Goal: Use online tool/utility: Utilize a website feature to perform a specific function

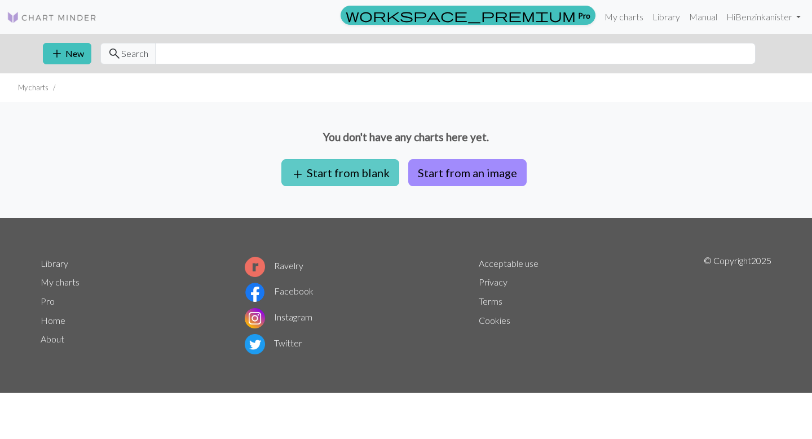
click at [369, 174] on button "add Start from blank" at bounding box center [340, 172] width 118 height 27
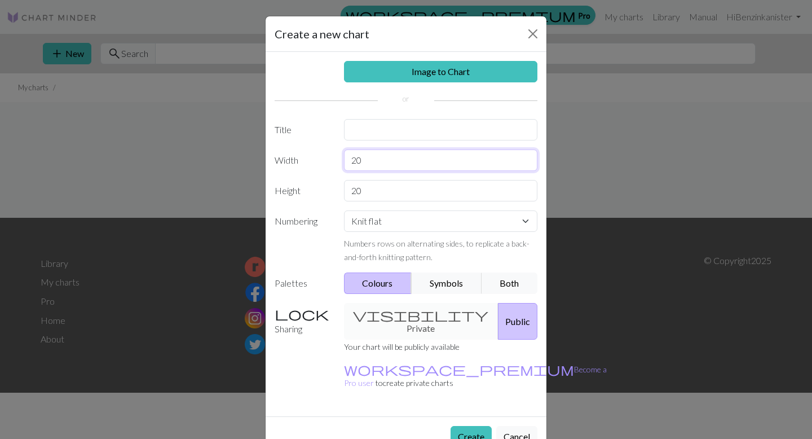
click at [373, 157] on input "20" at bounding box center [441, 159] width 194 height 21
click at [365, 132] on input "text" at bounding box center [441, 129] width 194 height 21
click at [365, 162] on div "Image to Chart Title Width 20 Height 20 Numbering Knit flat Knit in the round L…" at bounding box center [406, 234] width 281 height 364
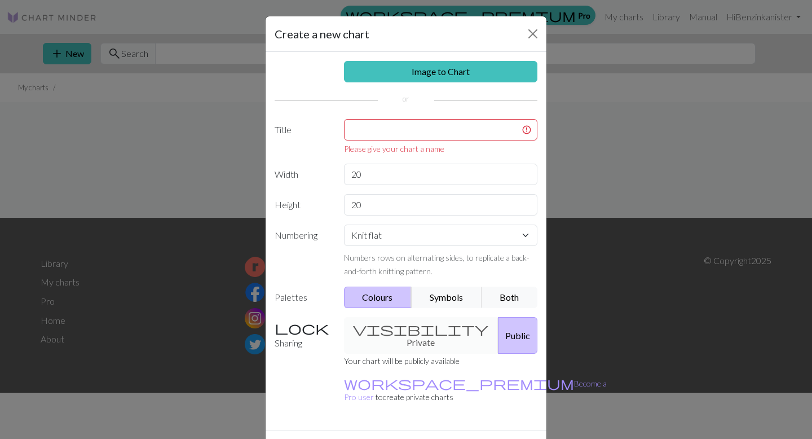
click at [365, 162] on div "Image to Chart Title Please give your chart a name Width 20 Height 20 Numbering…" at bounding box center [406, 241] width 281 height 378
click at [365, 126] on input "text" at bounding box center [441, 129] width 194 height 21
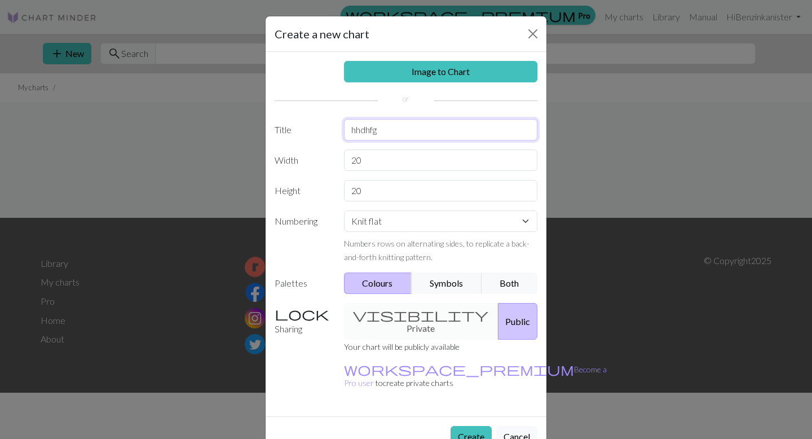
type input "hhdhfg"
click at [356, 156] on input "20" at bounding box center [441, 159] width 194 height 21
type input "40"
click at [395, 196] on input "20" at bounding box center [441, 190] width 194 height 21
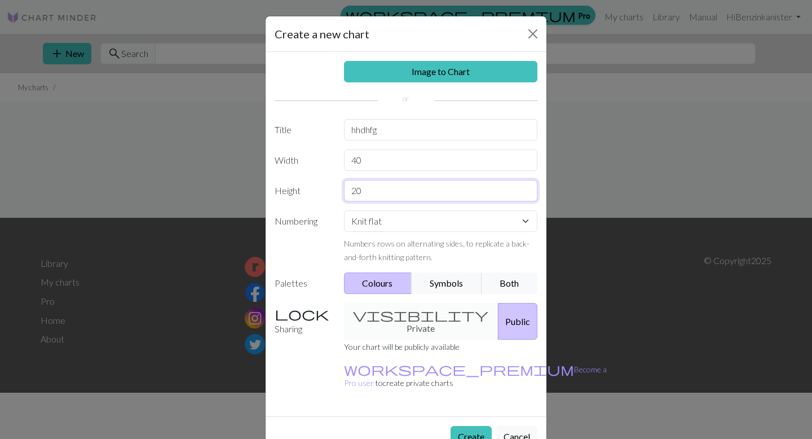
click at [395, 195] on input "20" at bounding box center [441, 190] width 194 height 21
type input "72"
click at [407, 223] on select "Knit flat Knit in the round Lace knitting Cross stitch" at bounding box center [441, 220] width 194 height 21
click at [408, 313] on div "visibility Private Public" at bounding box center [441, 321] width 208 height 37
click at [475, 426] on button "Create" at bounding box center [471, 436] width 41 height 21
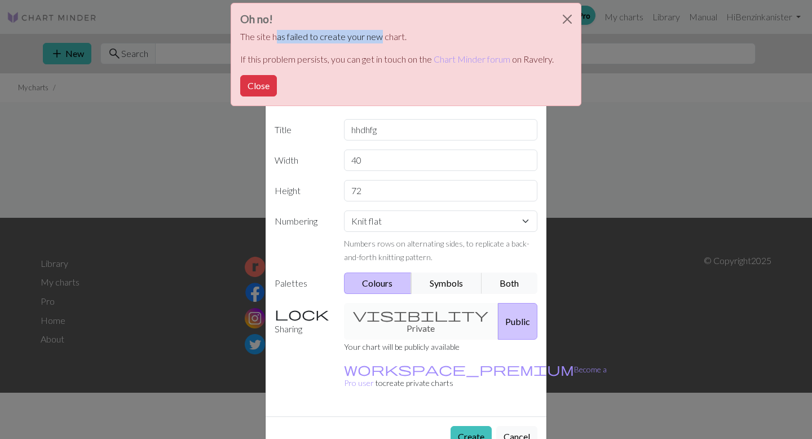
drag, startPoint x: 278, startPoint y: 38, endPoint x: 379, endPoint y: 34, distance: 101.0
click at [379, 35] on p "The site has failed to create your new chart." at bounding box center [397, 37] width 314 height 14
click at [379, 34] on p "The site has failed to create your new chart." at bounding box center [397, 37] width 314 height 14
click at [253, 86] on button "Close" at bounding box center [258, 85] width 37 height 21
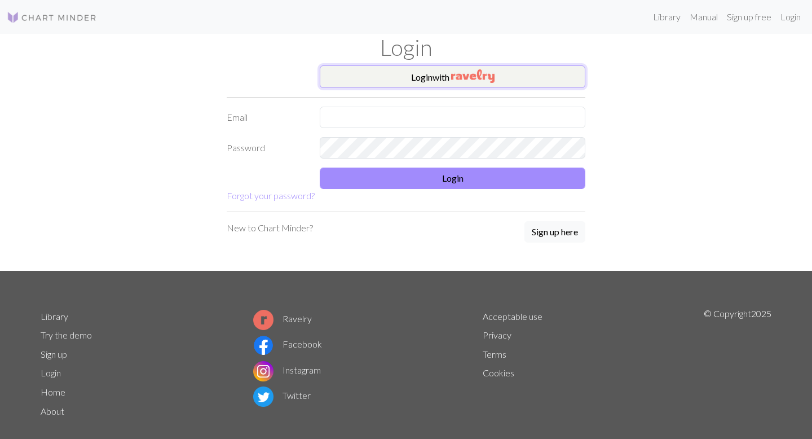
click at [449, 85] on button "Login with" at bounding box center [453, 76] width 266 height 23
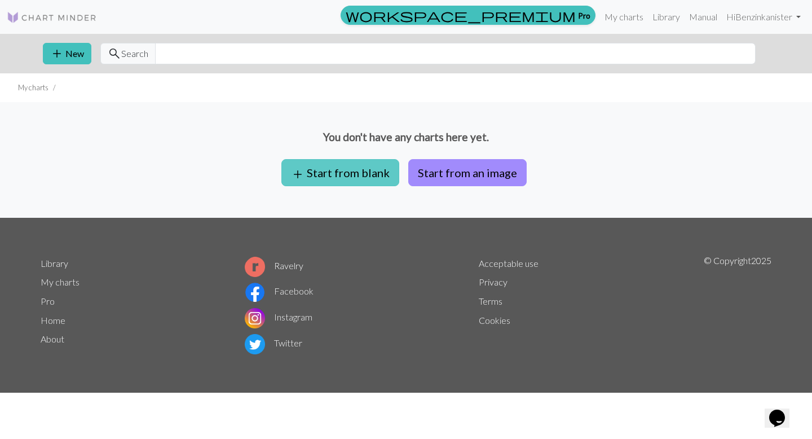
click at [361, 177] on button "add Start from blank" at bounding box center [340, 172] width 118 height 27
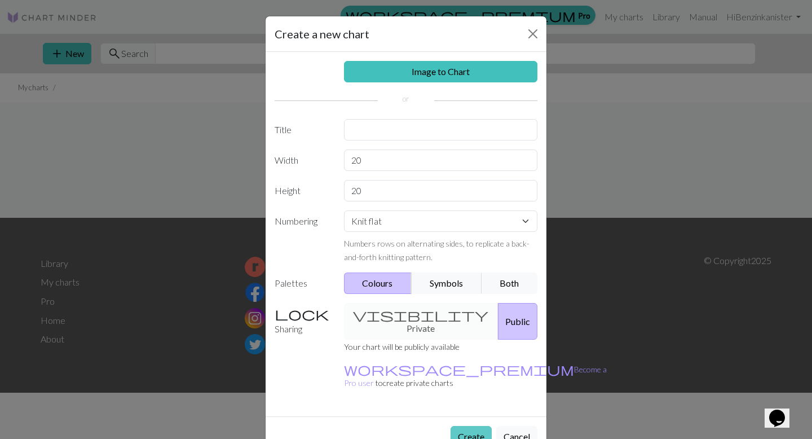
click at [464, 426] on button "Create" at bounding box center [471, 436] width 41 height 21
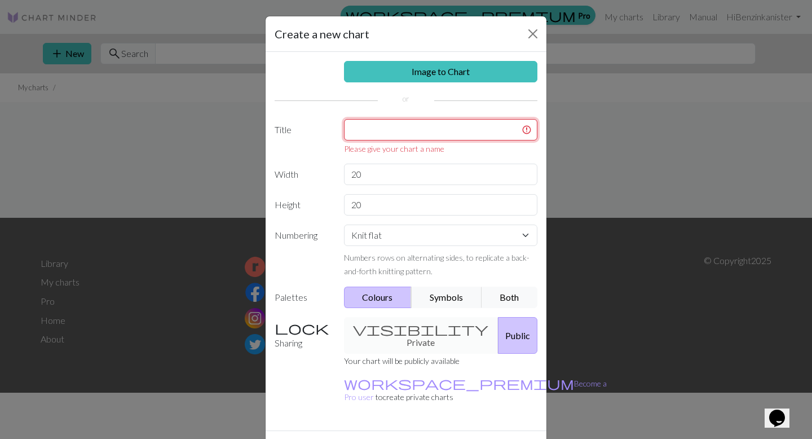
click at [454, 127] on input "text" at bounding box center [441, 129] width 194 height 21
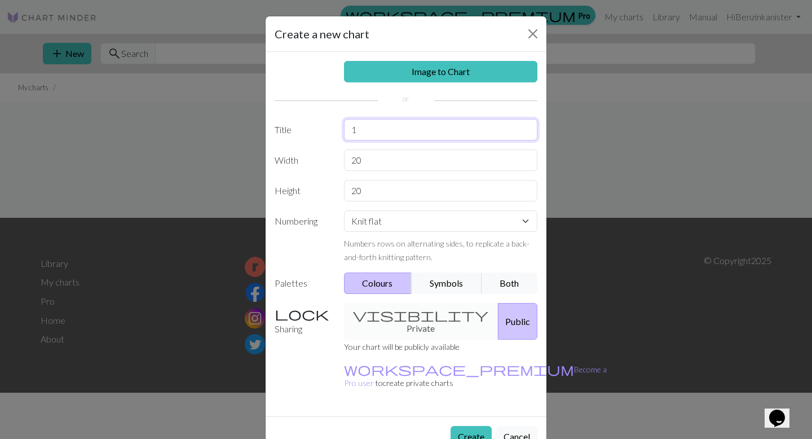
type input "1"
click at [422, 161] on input "20" at bounding box center [441, 159] width 194 height 21
type input "40"
click at [479, 190] on input "20" at bounding box center [441, 190] width 194 height 21
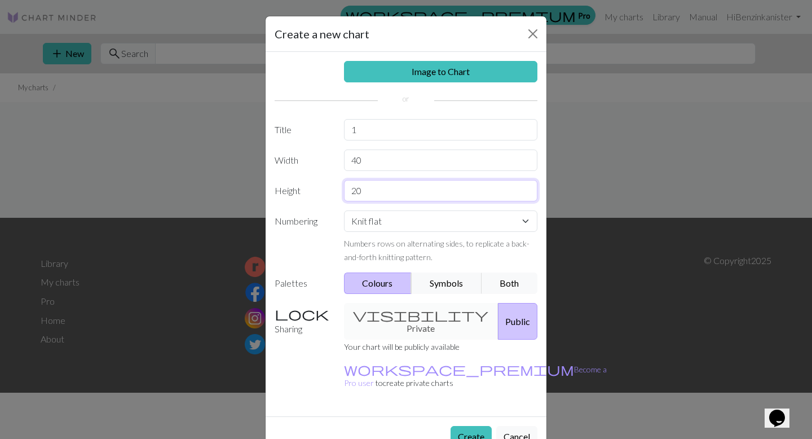
click at [479, 190] on input "20" at bounding box center [441, 190] width 194 height 21
type input "72"
click at [468, 426] on button "Create" at bounding box center [471, 436] width 41 height 21
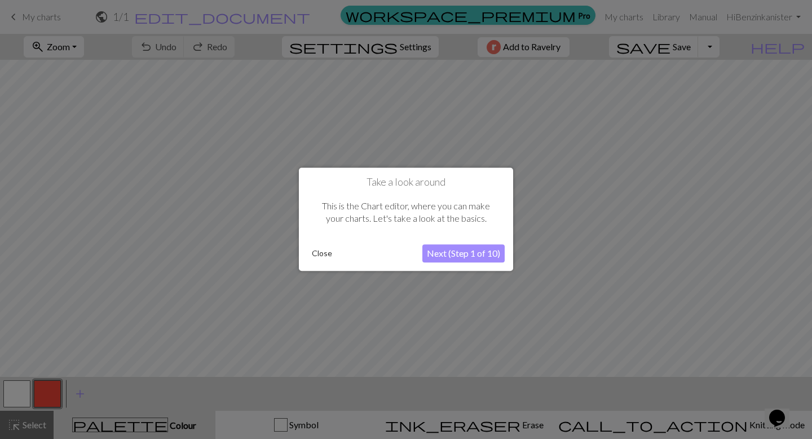
click at [466, 256] on button "Next (Step 1 of 10)" at bounding box center [463, 254] width 82 height 18
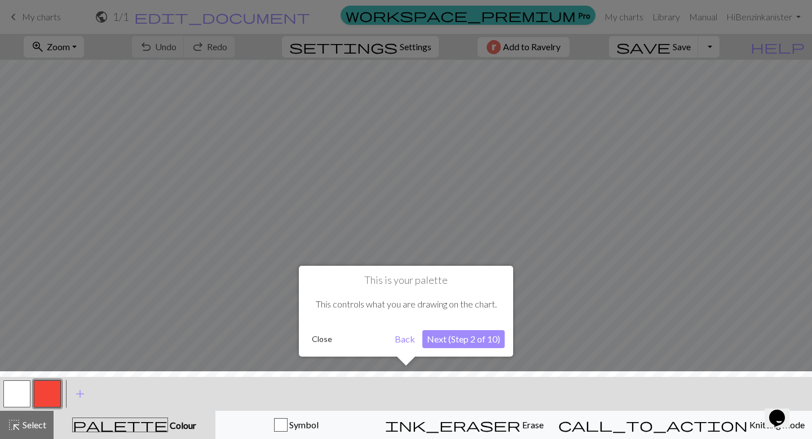
click at [461, 342] on button "Next (Step 2 of 10)" at bounding box center [463, 339] width 82 height 18
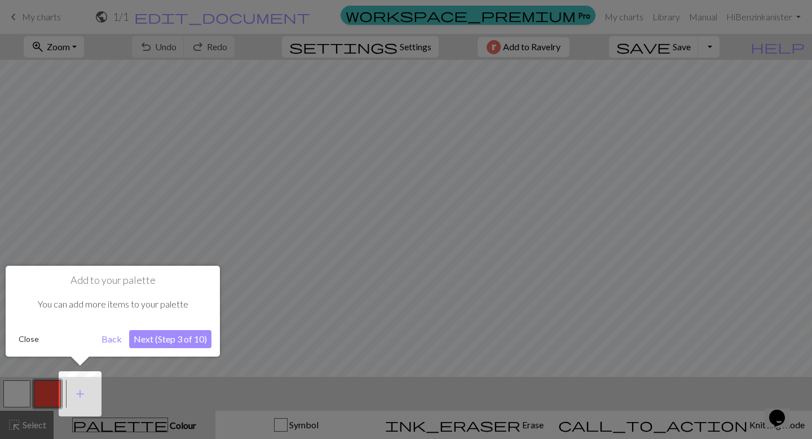
click at [175, 344] on button "Next (Step 3 of 10)" at bounding box center [170, 339] width 82 height 18
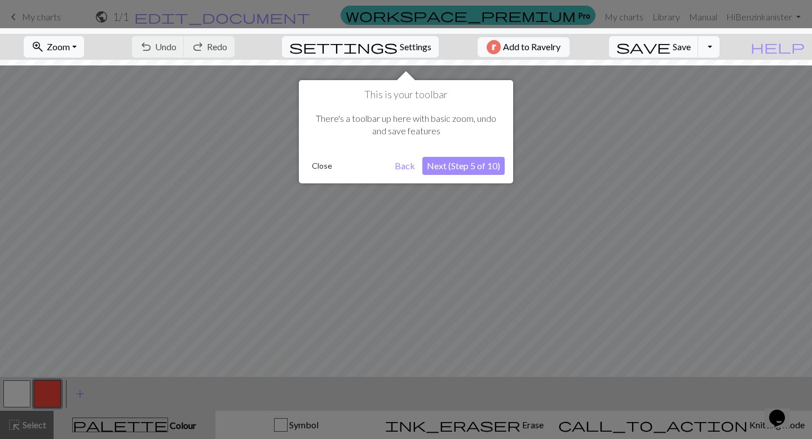
click at [457, 177] on div "This is your toolbar There's a toolbar up here with basic zoom, undo and save f…" at bounding box center [406, 131] width 214 height 103
click at [323, 165] on button "Close" at bounding box center [321, 165] width 29 height 17
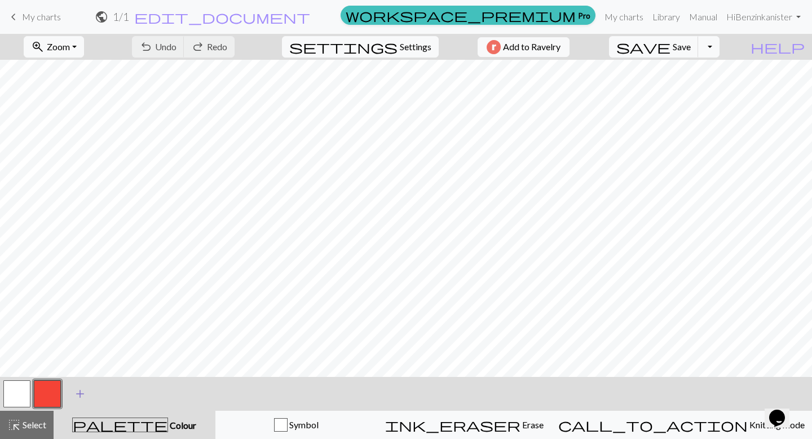
click at [82, 395] on span "add" at bounding box center [80, 394] width 14 height 16
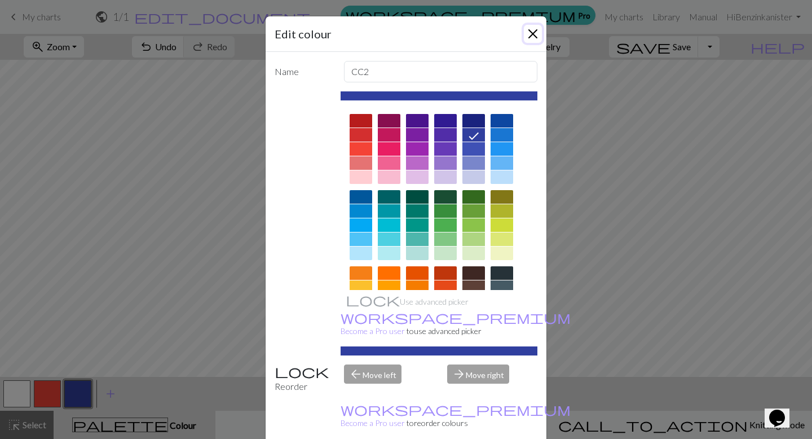
click at [534, 33] on button "Close" at bounding box center [533, 34] width 18 height 18
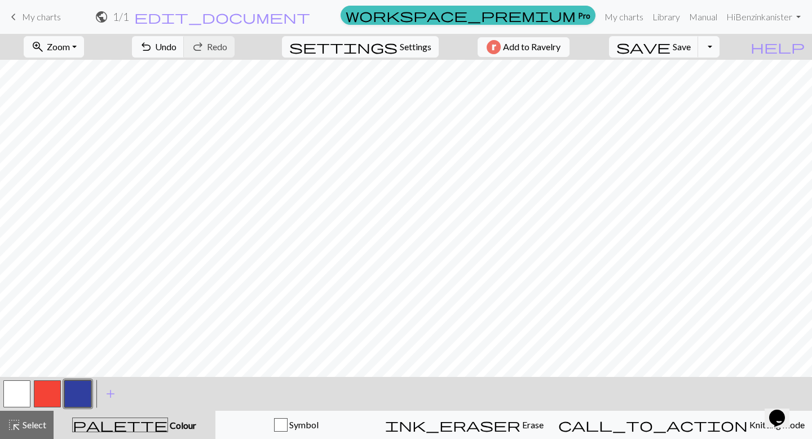
click at [47, 393] on button "button" at bounding box center [47, 393] width 27 height 27
click at [77, 391] on button "button" at bounding box center [77, 393] width 27 height 27
click at [77, 384] on button "button" at bounding box center [77, 393] width 27 height 27
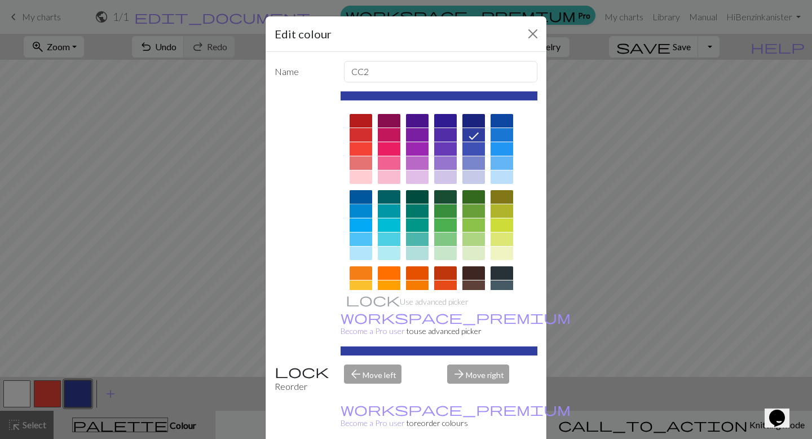
click at [362, 197] on div at bounding box center [361, 197] width 23 height 14
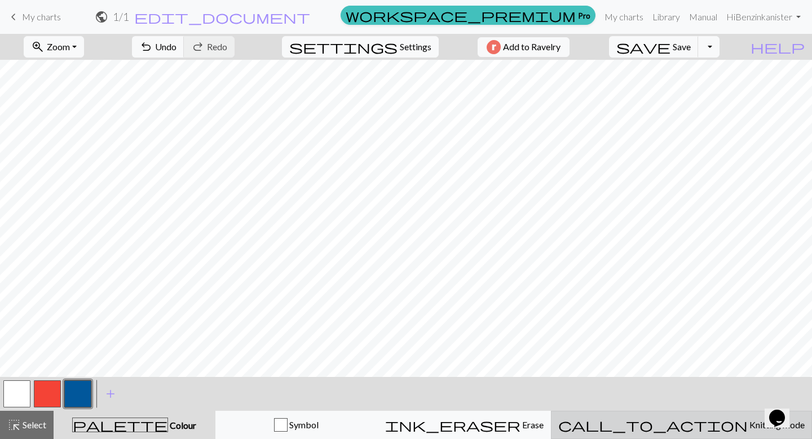
click at [748, 425] on span "Knitting mode" at bounding box center [776, 424] width 57 height 11
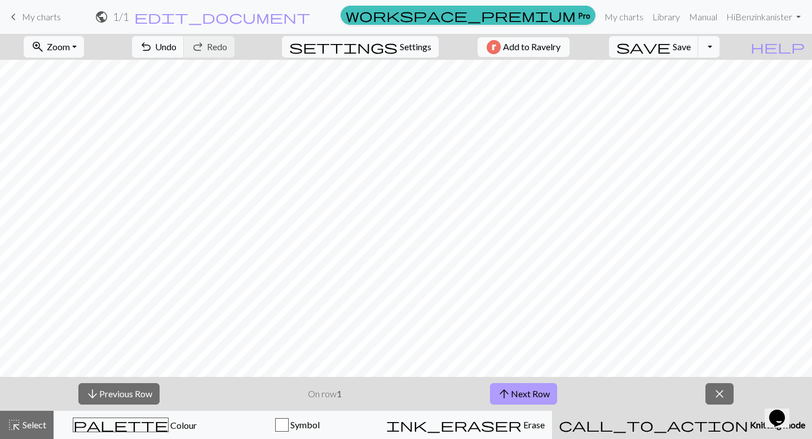
click at [531, 392] on button "arrow_upward Next Row" at bounding box center [523, 393] width 67 height 21
click at [139, 394] on button "arrow_downward Previous Row" at bounding box center [118, 393] width 81 height 21
click at [730, 394] on button "close" at bounding box center [720, 393] width 28 height 21
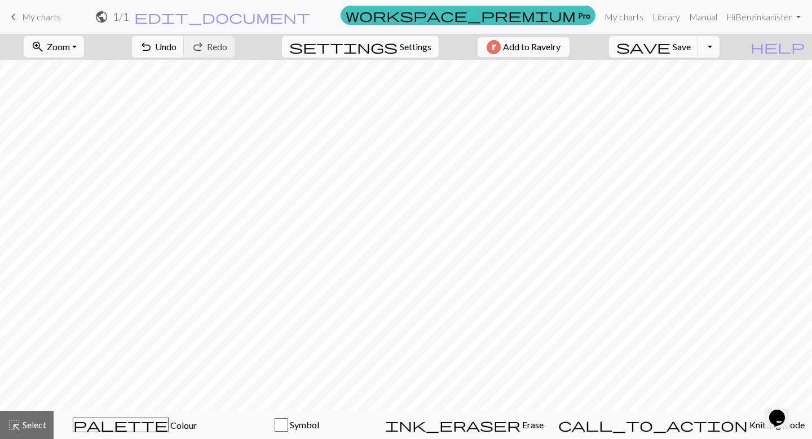
click at [402, 46] on span "Settings" at bounding box center [416, 47] width 32 height 14
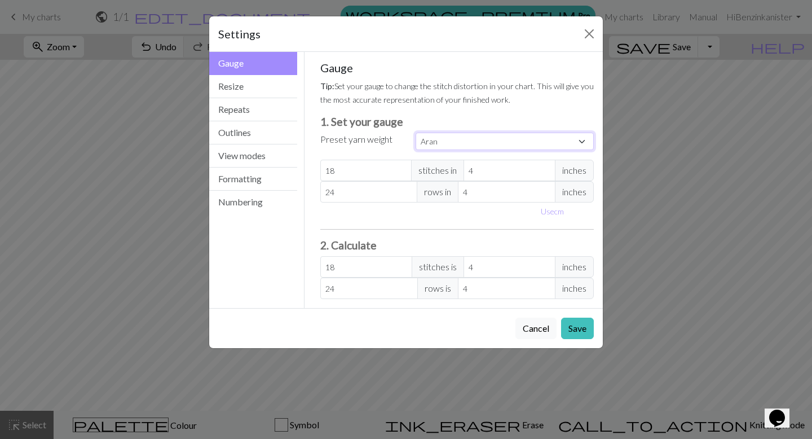
click at [453, 138] on select "Custom Square Lace Light Fingering Fingering Sport Double knit Worsted Aran Bul…" at bounding box center [505, 141] width 178 height 17
click at [334, 173] on input "18" at bounding box center [366, 170] width 92 height 21
click at [499, 178] on input "4" at bounding box center [510, 170] width 92 height 21
click at [581, 173] on span "inches" at bounding box center [574, 170] width 39 height 21
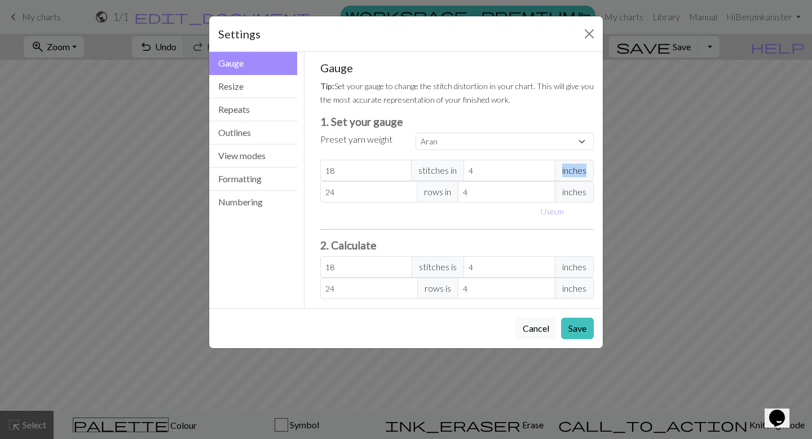
click at [581, 173] on span "inches" at bounding box center [574, 170] width 39 height 21
select select "custom"
type input "3"
type input "24"
type input "3"
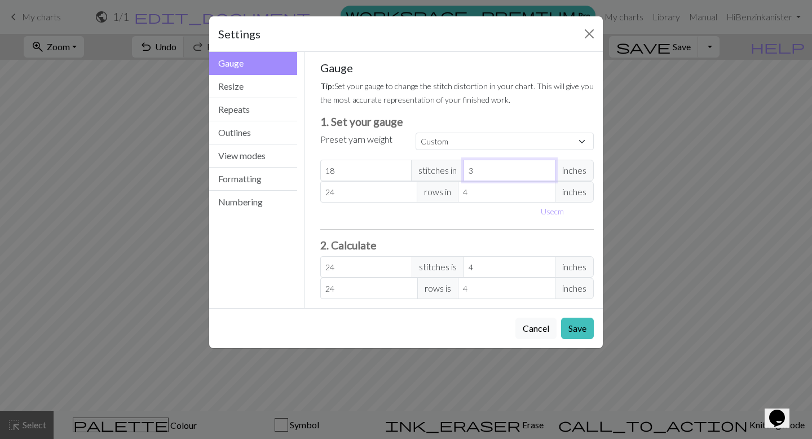
click at [545, 175] on input "3" at bounding box center [510, 170] width 92 height 21
click at [565, 181] on span "inches" at bounding box center [574, 191] width 39 height 21
click at [555, 138] on select "Custom Square Lace Light Fingering Fingering Sport Double knit Worsted Aran Bul…" at bounding box center [505, 141] width 178 height 17
select select "square"
type input "32"
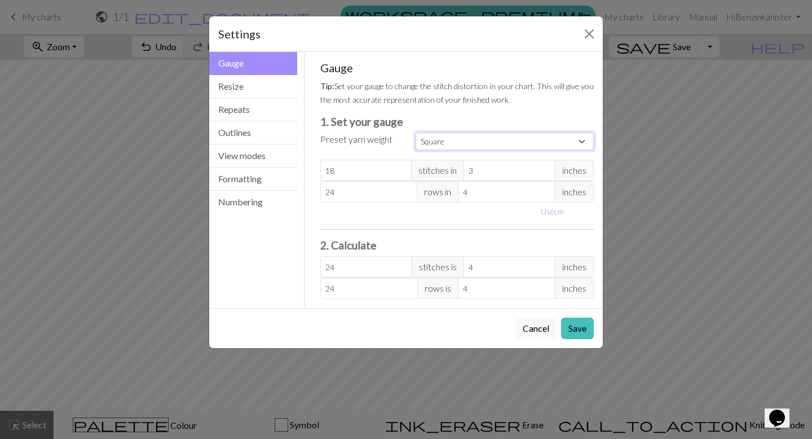
type input "4"
type input "32"
click at [254, 86] on button "Resize" at bounding box center [253, 86] width 88 height 23
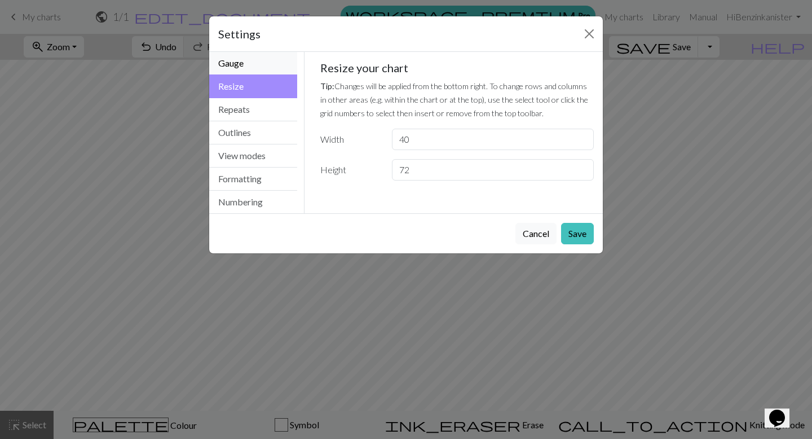
click at [257, 68] on button "Gauge" at bounding box center [253, 63] width 88 height 23
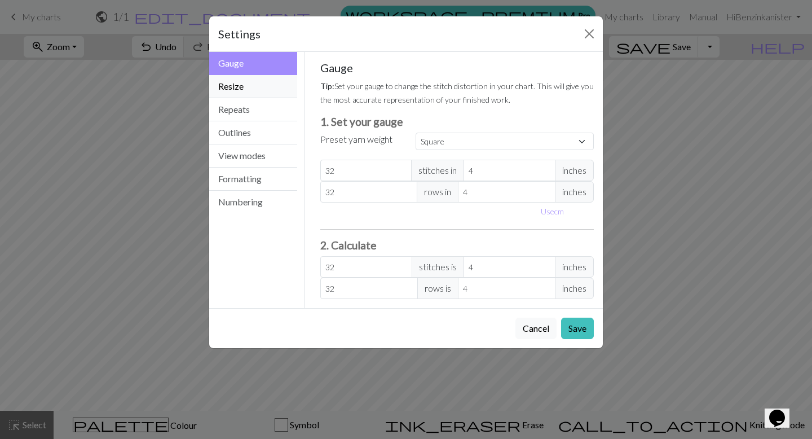
click at [262, 91] on button "Resize" at bounding box center [253, 86] width 88 height 23
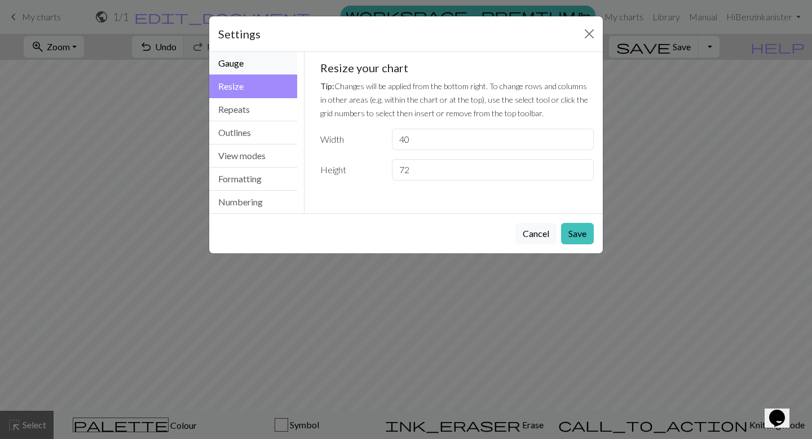
click at [254, 59] on button "Gauge" at bounding box center [253, 63] width 88 height 23
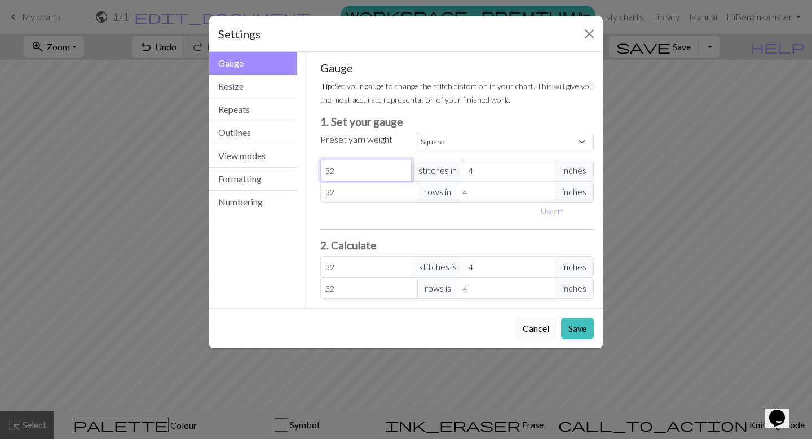
click at [362, 168] on input "32" at bounding box center [366, 170] width 92 height 21
drag, startPoint x: 338, startPoint y: 173, endPoint x: 314, endPoint y: 172, distance: 23.7
click at [314, 172] on div "Gauge Tip: Set your gauge to change the stitch distortion in your chart. This w…" at bounding box center [457, 180] width 292 height 256
select select "custom"
type input "4"
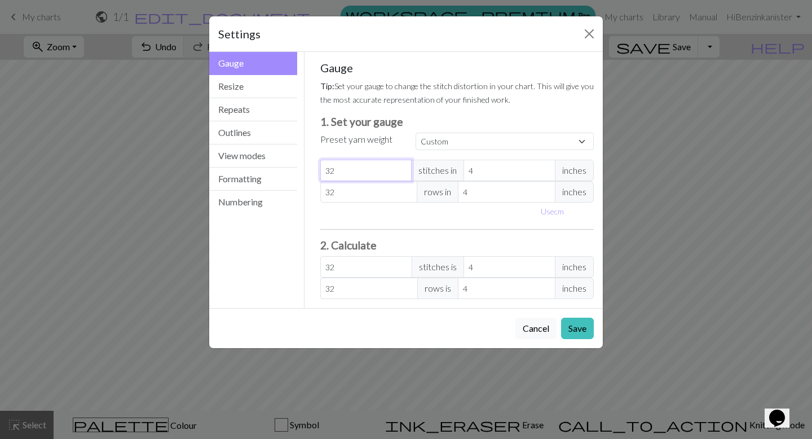
type input "4"
type input "40"
drag, startPoint x: 341, startPoint y: 190, endPoint x: 317, endPoint y: 190, distance: 24.3
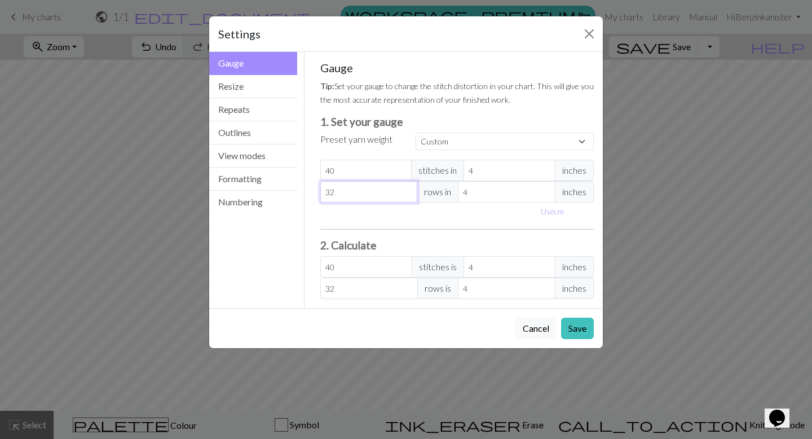
click at [317, 190] on div "Gauge Tip: Set your gauge to change the stitch distortion in your chart. This w…" at bounding box center [457, 180] width 292 height 256
type input "7"
type input "72"
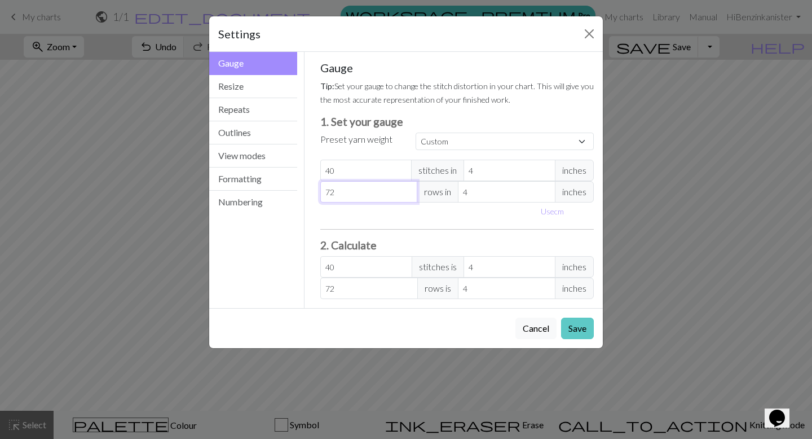
type input "72"
click at [567, 328] on button "Save" at bounding box center [577, 328] width 33 height 21
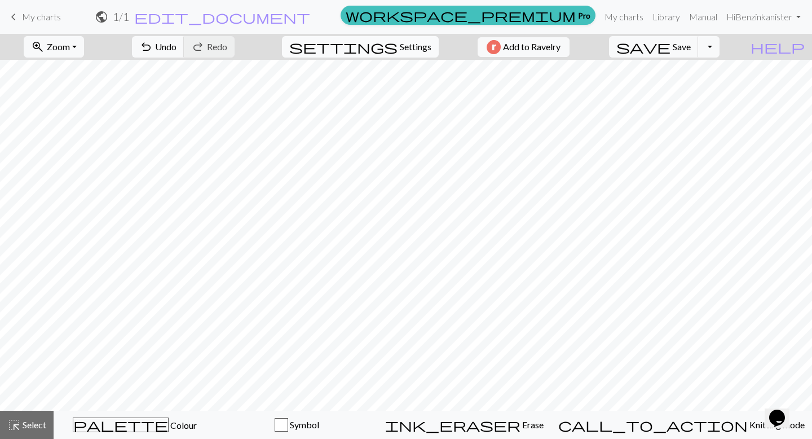
click at [416, 52] on span "Settings" at bounding box center [416, 47] width 32 height 14
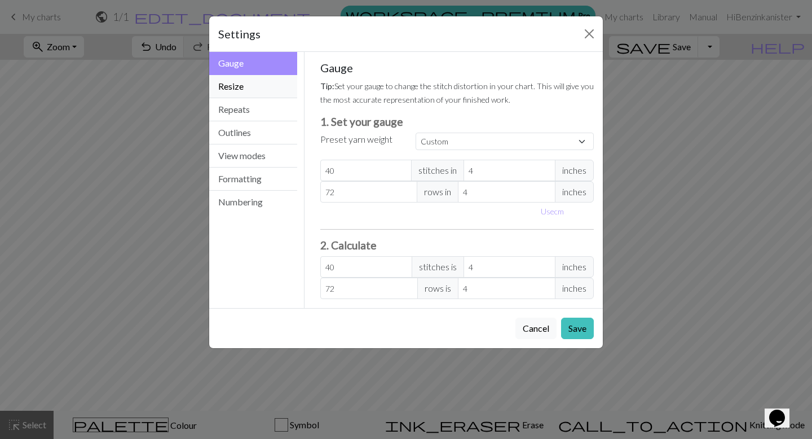
click at [248, 82] on button "Resize" at bounding box center [253, 86] width 88 height 23
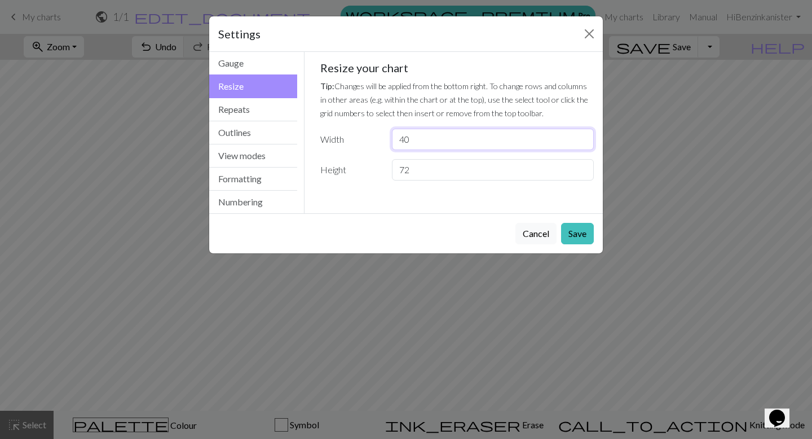
drag, startPoint x: 432, startPoint y: 139, endPoint x: 376, endPoint y: 139, distance: 55.8
click at [376, 139] on div "Width 40" at bounding box center [458, 139] width 288 height 21
click at [540, 234] on button "Cancel" at bounding box center [536, 233] width 41 height 21
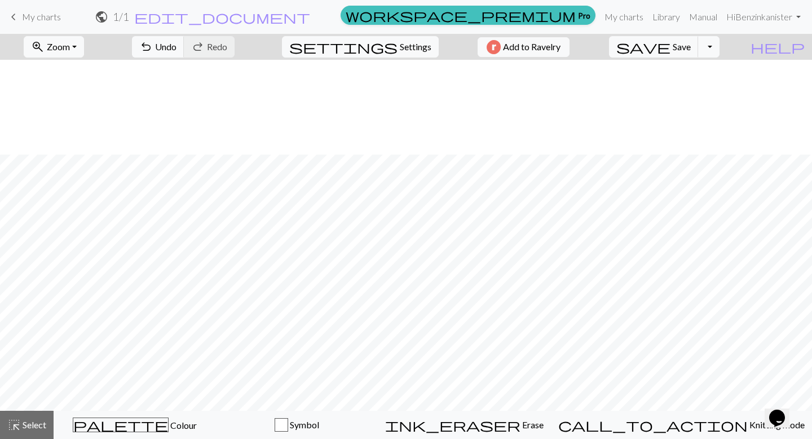
scroll to position [95, 0]
click at [408, 45] on span "Settings" at bounding box center [416, 47] width 32 height 14
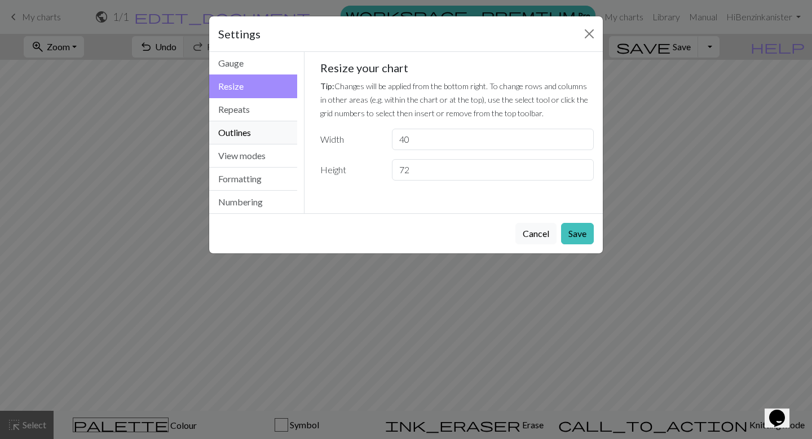
click at [256, 138] on button "Outlines" at bounding box center [253, 132] width 88 height 23
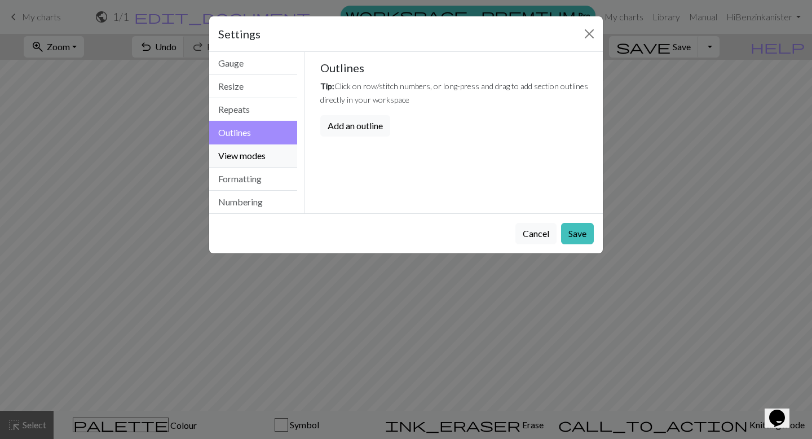
click at [250, 155] on button "View modes" at bounding box center [253, 155] width 88 height 23
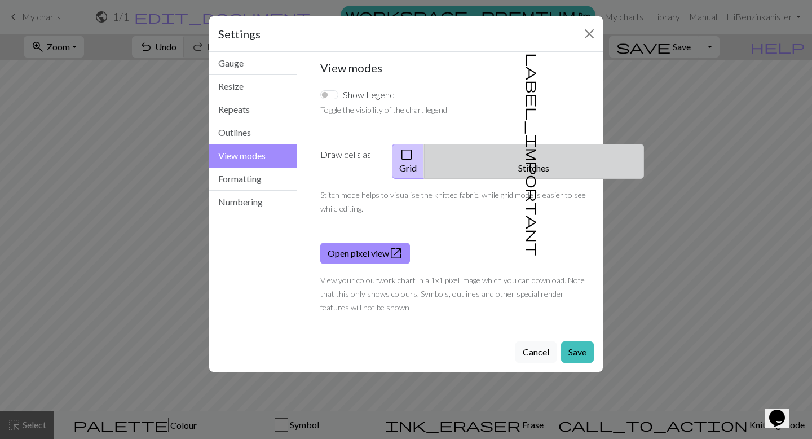
click at [529, 149] on span "label_important" at bounding box center [533, 154] width 16 height 203
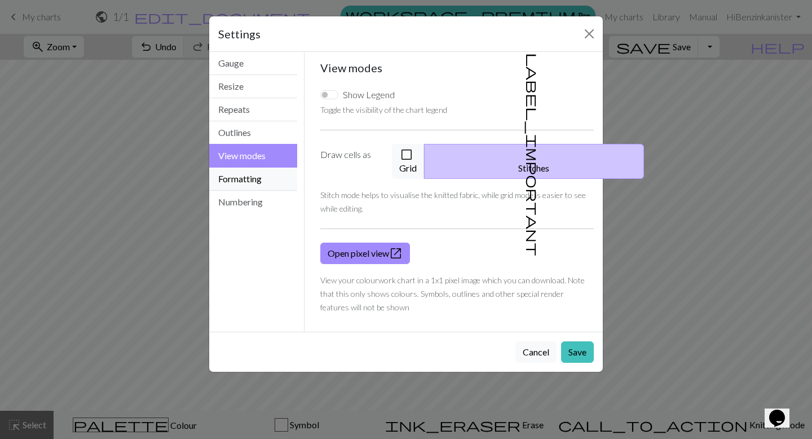
click at [258, 173] on button "Formatting" at bounding box center [253, 179] width 88 height 23
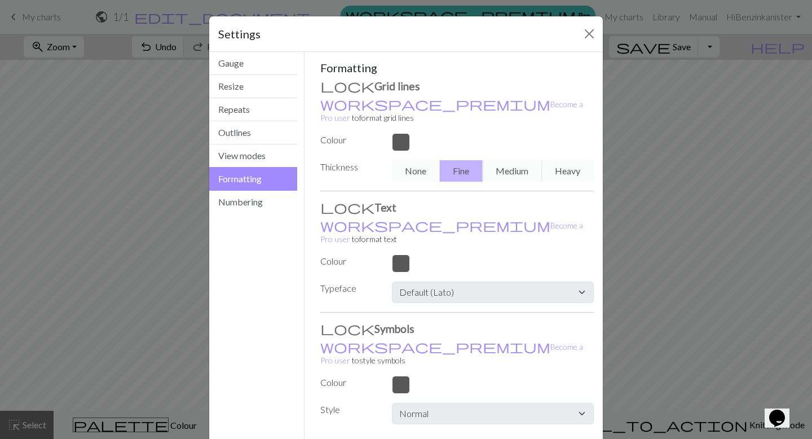
scroll to position [19, 0]
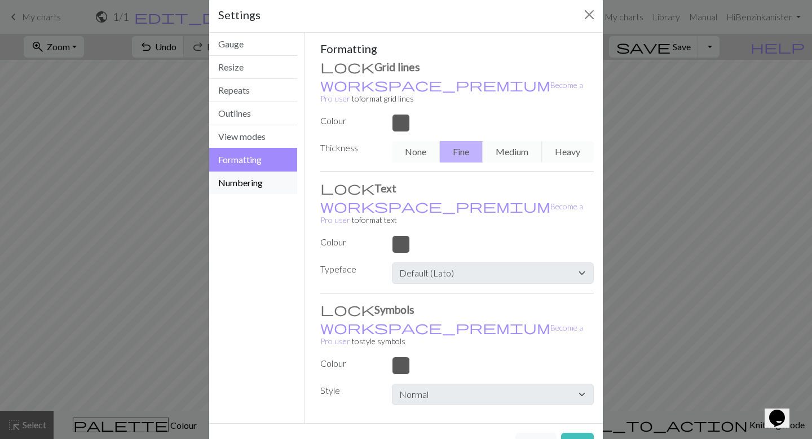
click at [265, 191] on button "Numbering" at bounding box center [253, 182] width 88 height 23
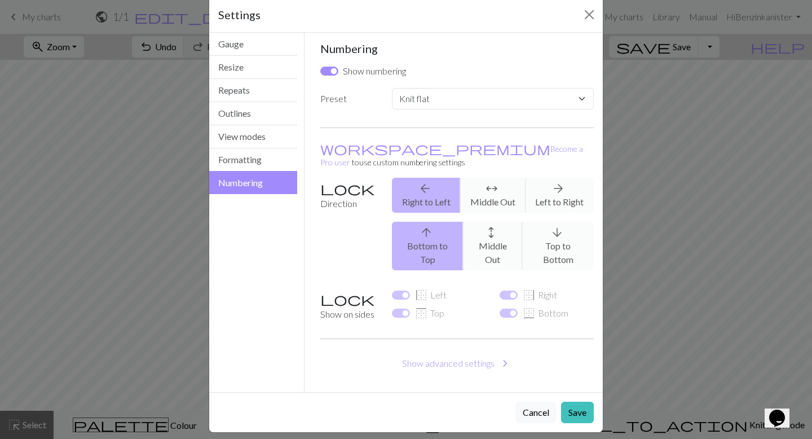
scroll to position [1, 0]
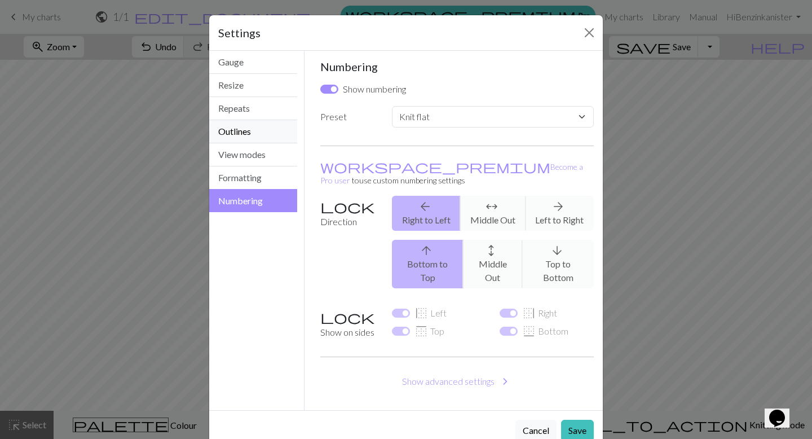
click at [259, 134] on button "Outlines" at bounding box center [253, 131] width 88 height 23
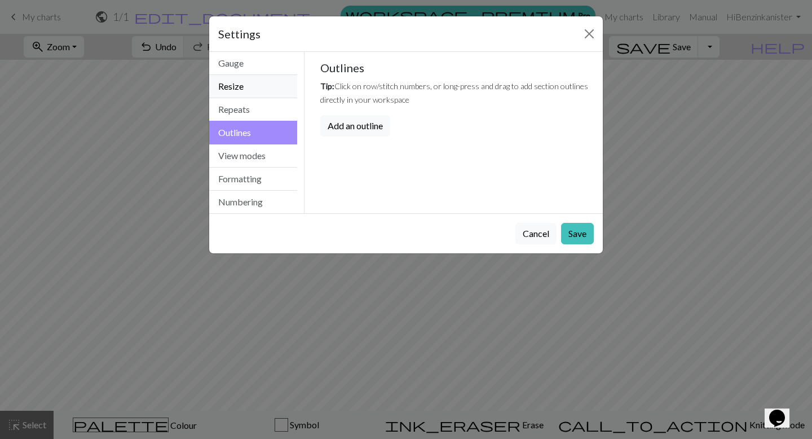
click at [253, 91] on button "Resize" at bounding box center [253, 86] width 88 height 23
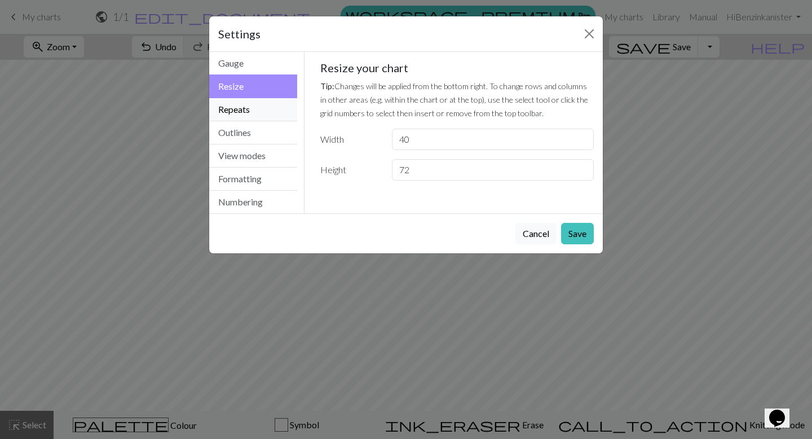
click at [253, 109] on button "Repeats" at bounding box center [253, 109] width 88 height 23
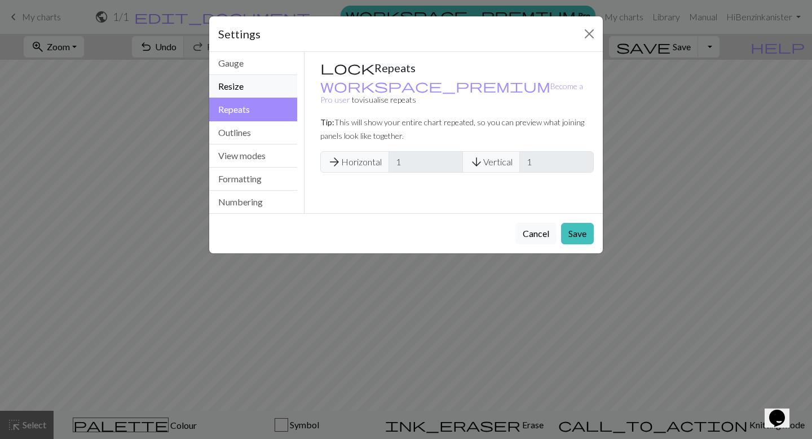
click at [262, 80] on button "Resize" at bounding box center [253, 86] width 88 height 23
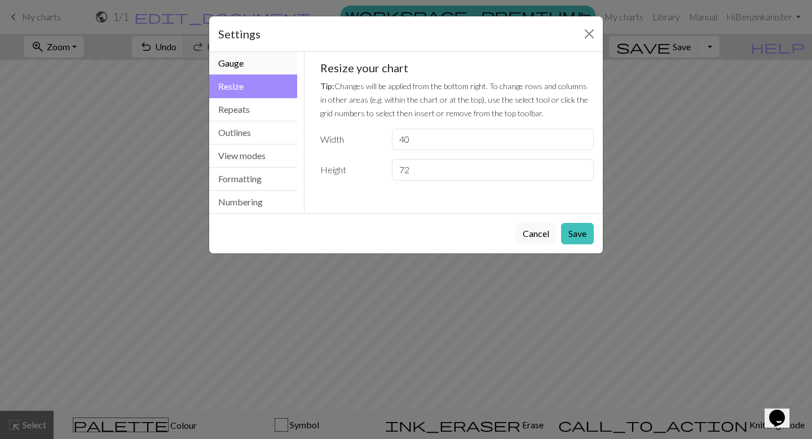
click at [262, 59] on button "Gauge" at bounding box center [253, 63] width 88 height 23
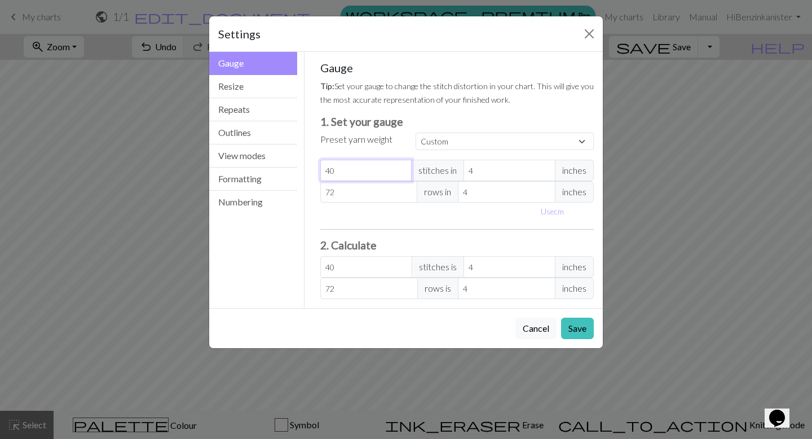
click at [350, 170] on input "40" at bounding box center [366, 170] width 92 height 21
drag, startPoint x: 361, startPoint y: 171, endPoint x: 310, endPoint y: 170, distance: 51.4
click at [310, 170] on div "Gauge Tip: Set your gauge to change the stitch distortion in your chart. This w…" at bounding box center [458, 180] width 306 height 256
type input "2"
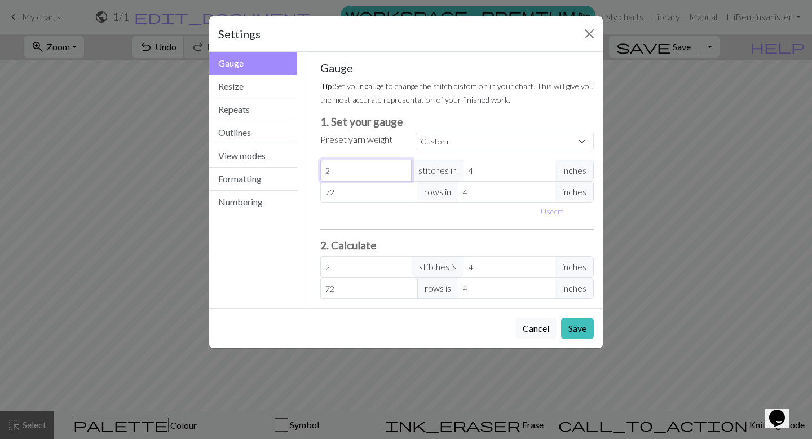
type input "22"
drag, startPoint x: 350, startPoint y: 195, endPoint x: 324, endPoint y: 195, distance: 26.0
click at [324, 195] on input "72" at bounding box center [369, 191] width 98 height 21
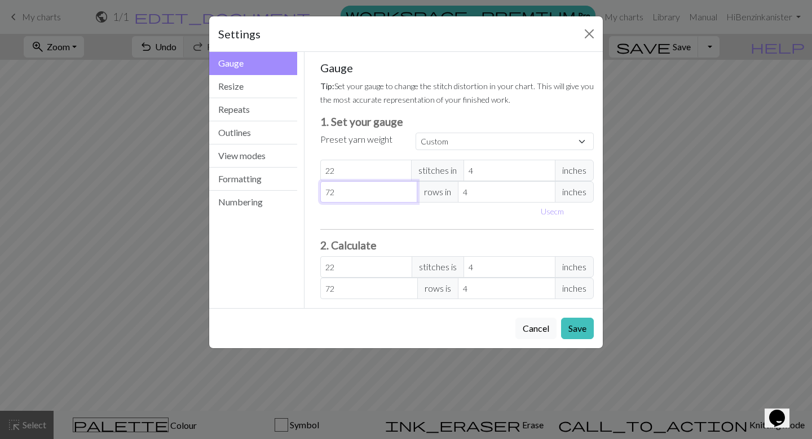
type input "4"
type input "40"
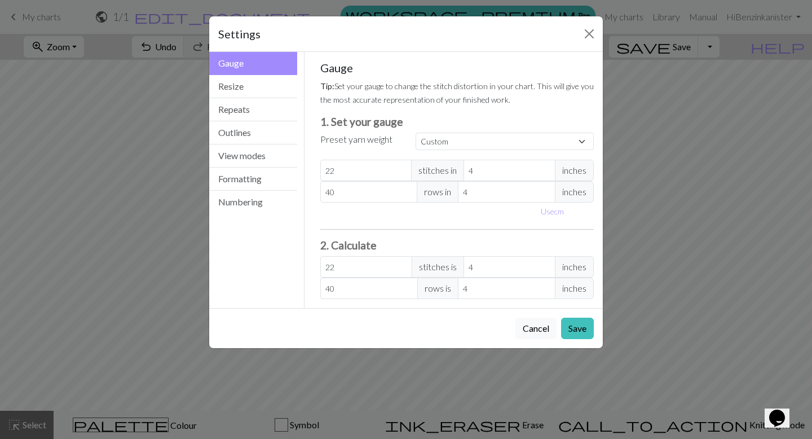
click at [409, 218] on div "Use cm" at bounding box center [458, 210] width 288 height 17
click at [569, 331] on button "Save" at bounding box center [577, 328] width 33 height 21
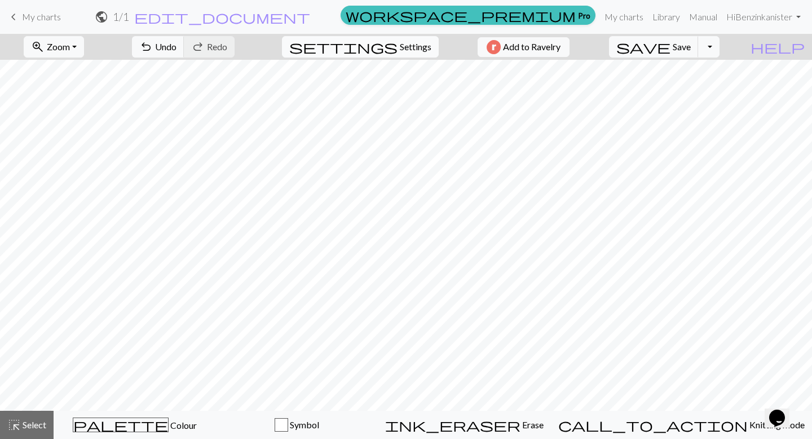
click at [388, 41] on span "settings" at bounding box center [343, 47] width 108 height 16
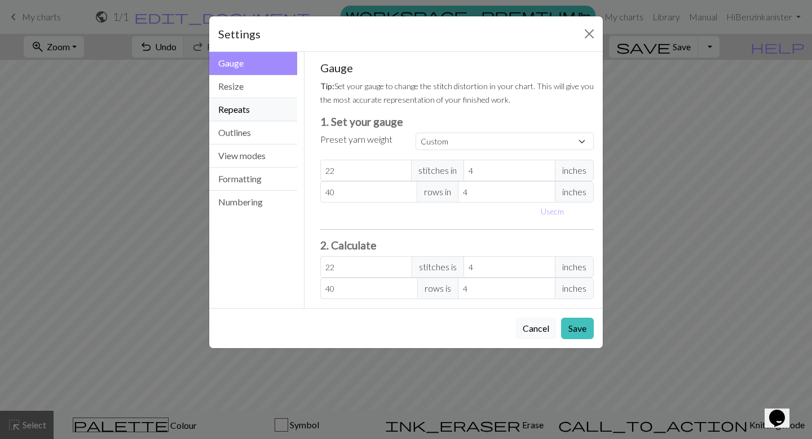
click at [240, 116] on button "Repeats" at bounding box center [253, 109] width 88 height 23
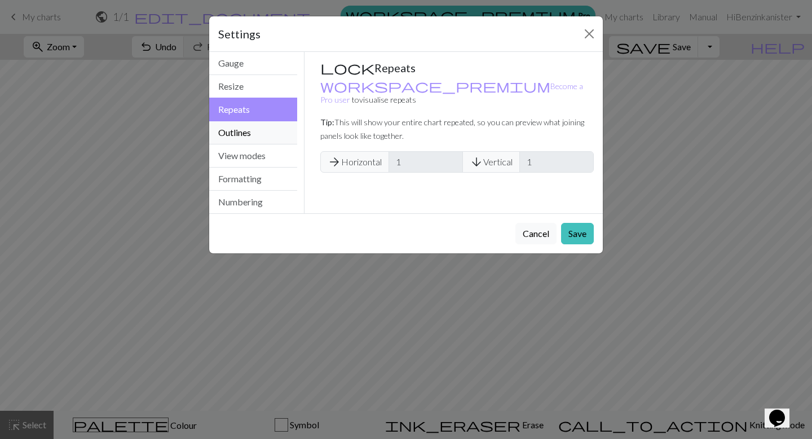
click at [240, 125] on button "Outlines" at bounding box center [253, 132] width 88 height 23
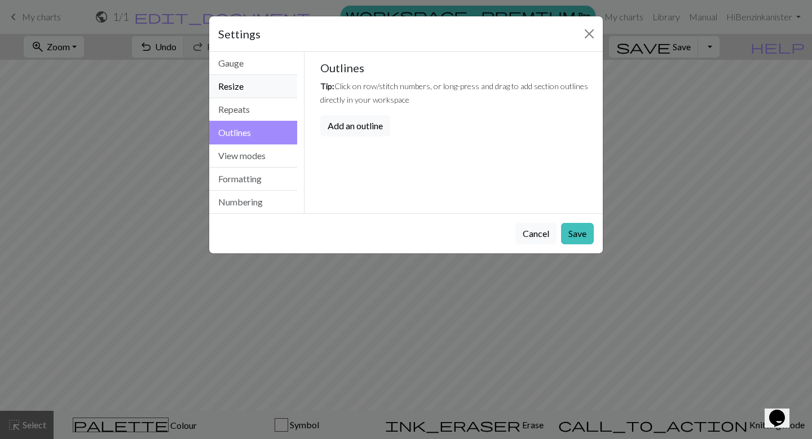
click at [248, 97] on button "Resize" at bounding box center [253, 86] width 88 height 23
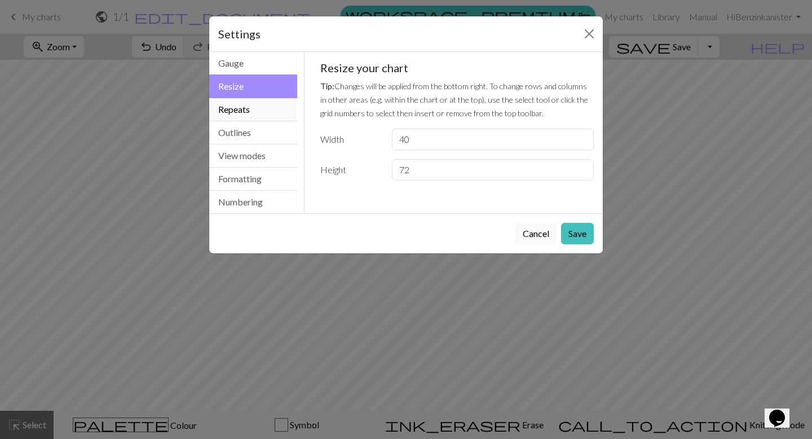
click at [248, 113] on button "Repeats" at bounding box center [253, 109] width 88 height 23
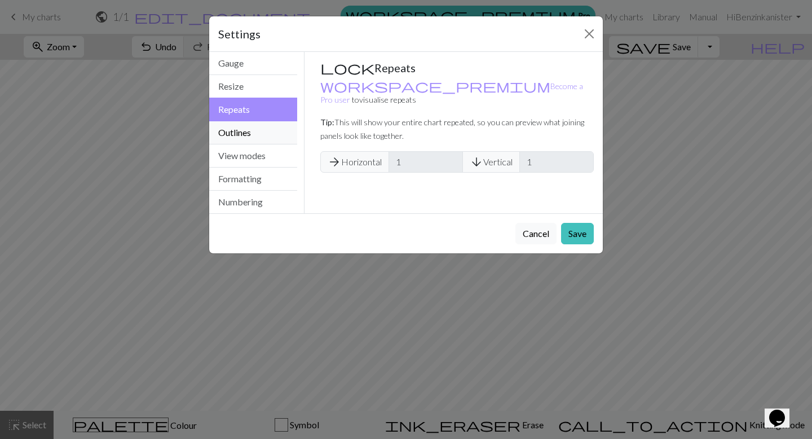
click at [250, 135] on button "Outlines" at bounding box center [253, 132] width 88 height 23
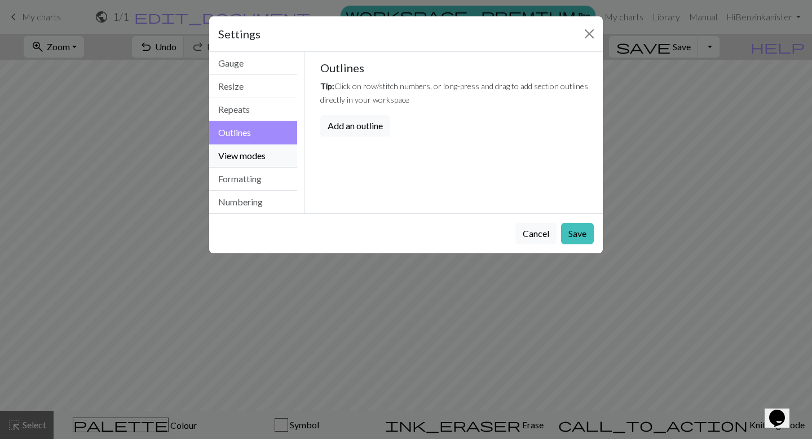
click at [254, 148] on button "View modes" at bounding box center [253, 155] width 88 height 23
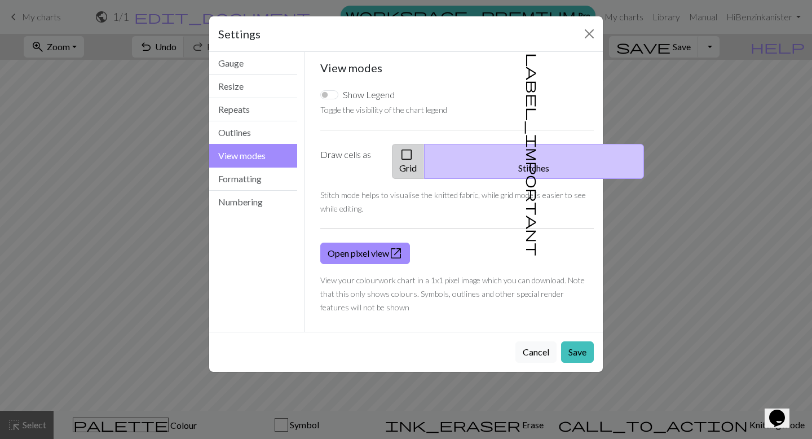
click at [425, 151] on button "check_box_outline_blank Grid" at bounding box center [408, 161] width 33 height 35
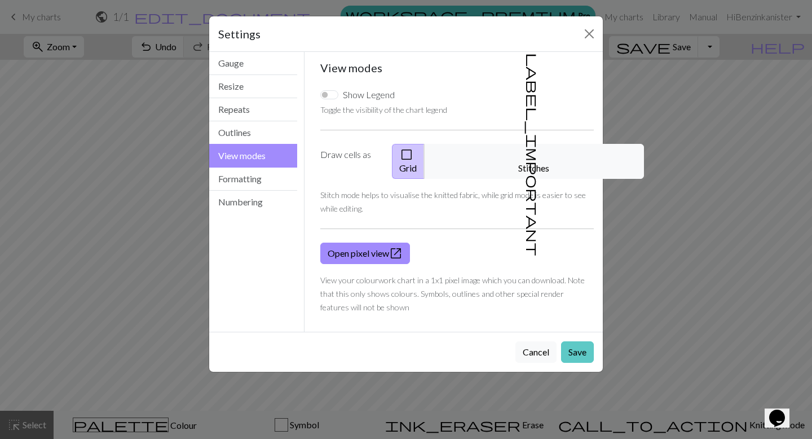
click at [576, 341] on button "Save" at bounding box center [577, 351] width 33 height 21
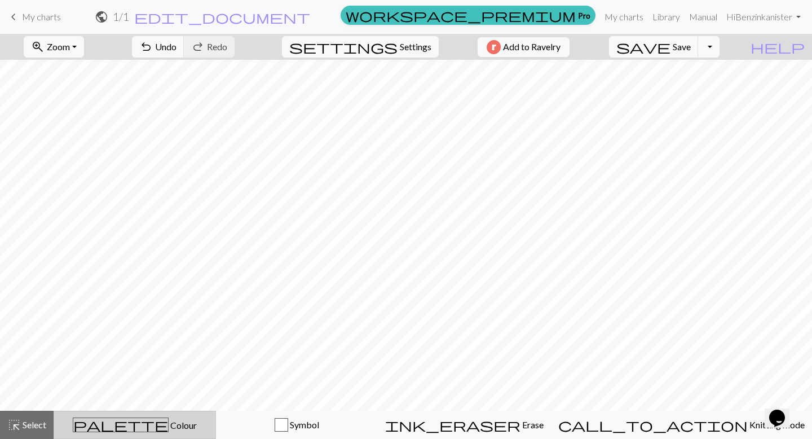
scroll to position [95, 0]
click at [121, 417] on div "palette Colour Colour" at bounding box center [135, 424] width 148 height 15
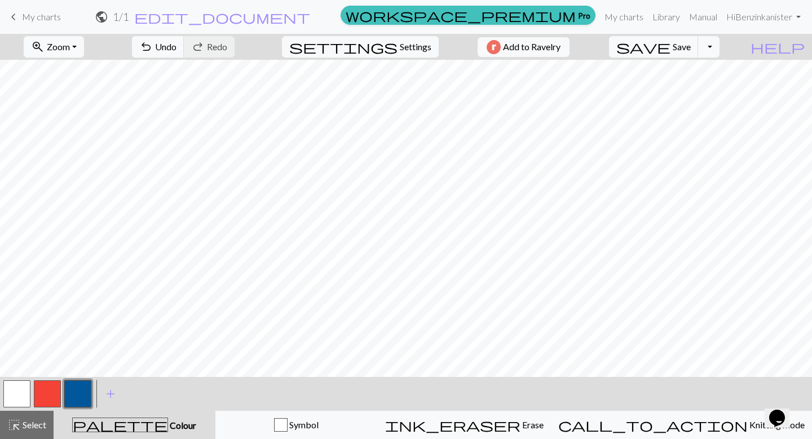
click at [10, 394] on button "button" at bounding box center [16, 393] width 27 height 27
click at [19, 390] on button "button" at bounding box center [16, 393] width 27 height 27
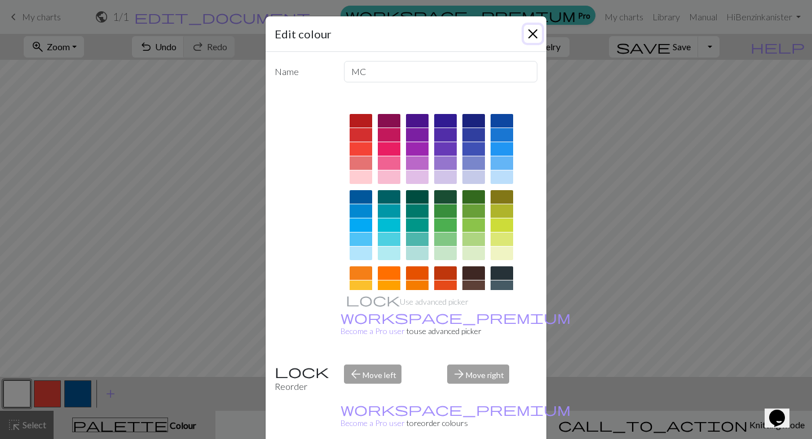
click at [536, 34] on button "Close" at bounding box center [533, 34] width 18 height 18
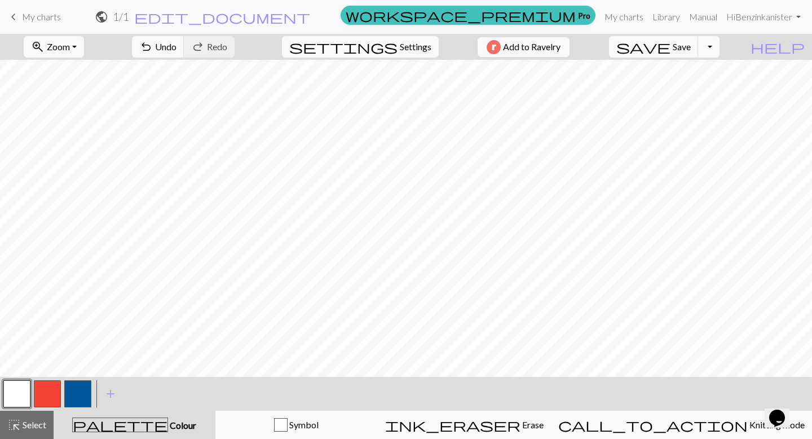
click at [15, 393] on button "button" at bounding box center [16, 393] width 27 height 27
